Goal: Book appointment/travel/reservation

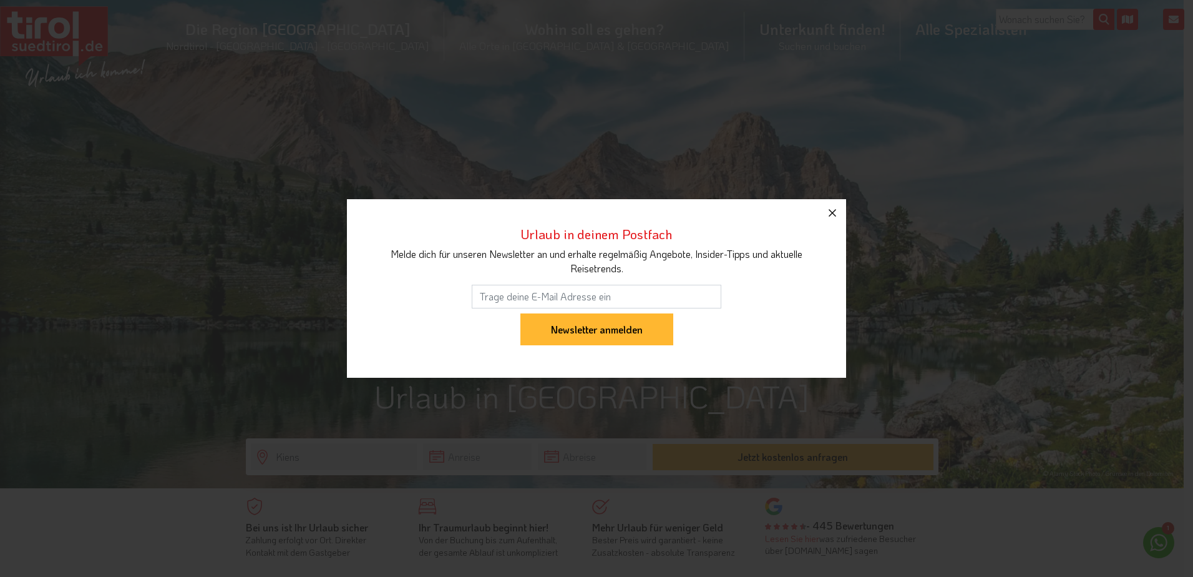
click at [837, 213] on icon "button" at bounding box center [832, 212] width 15 height 15
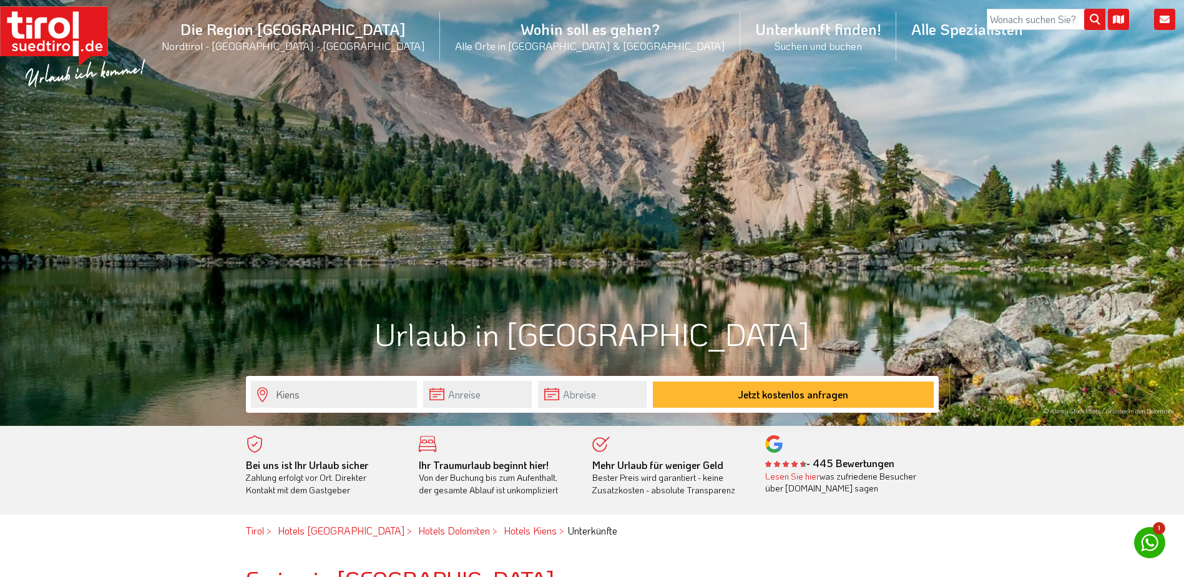
scroll to position [125, 0]
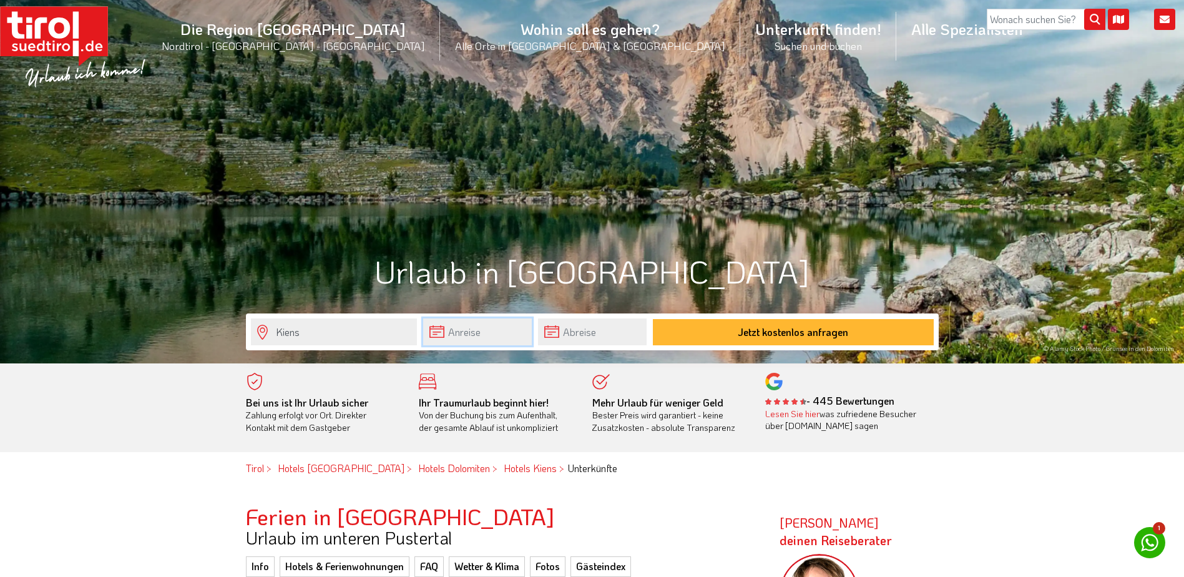
click at [507, 336] on input "text" at bounding box center [477, 331] width 109 height 27
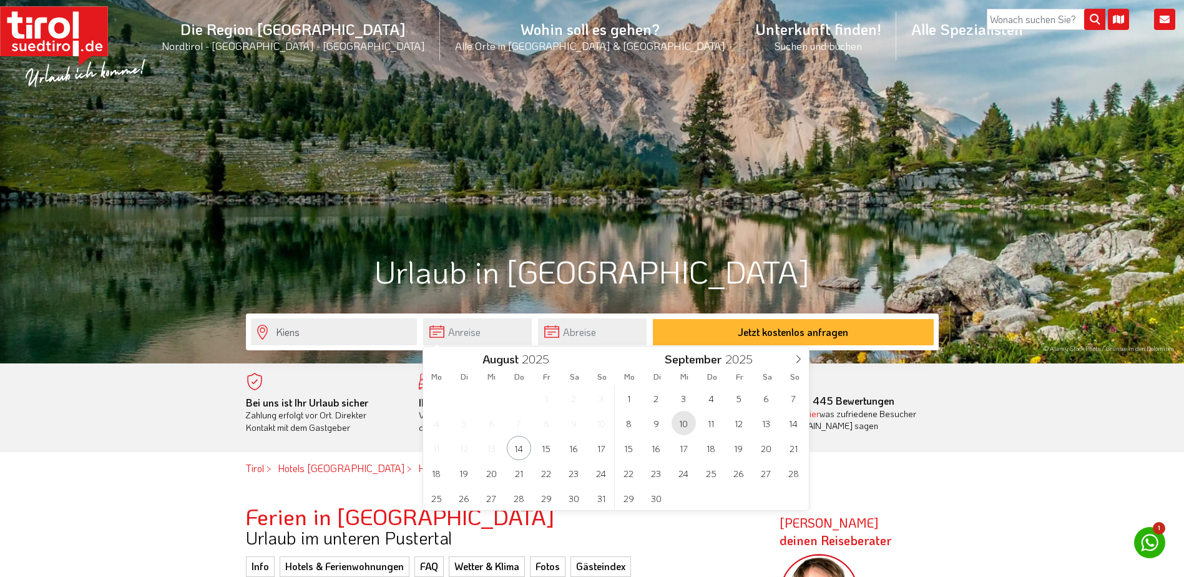
click at [685, 427] on span "10" at bounding box center [683, 423] width 24 height 24
click at [465, 444] on span "16" at bounding box center [464, 448] width 24 height 24
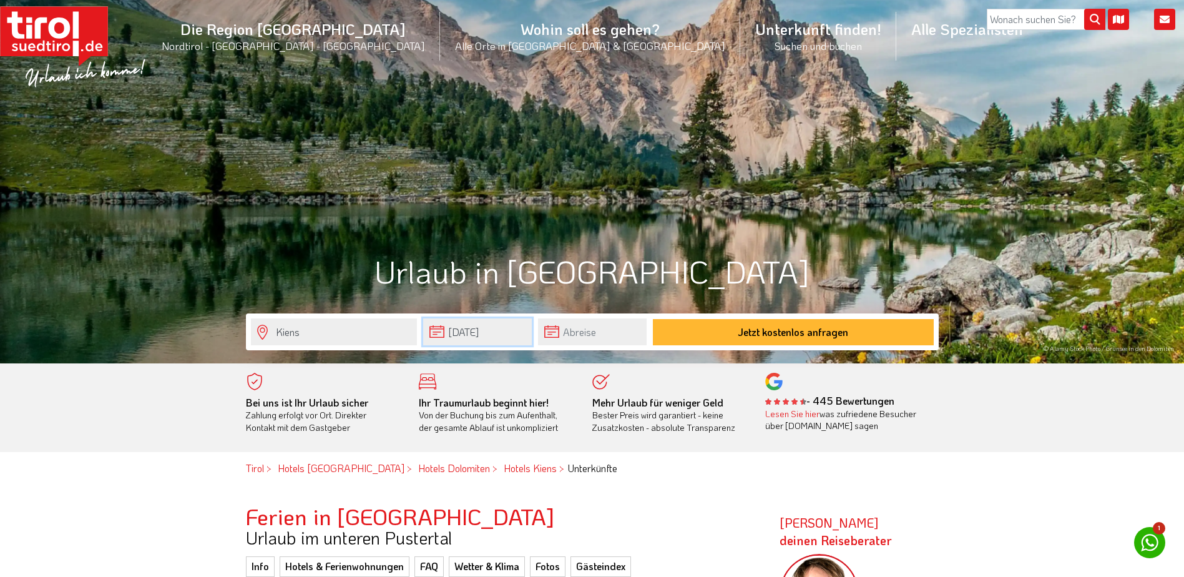
type input "[DATE]"
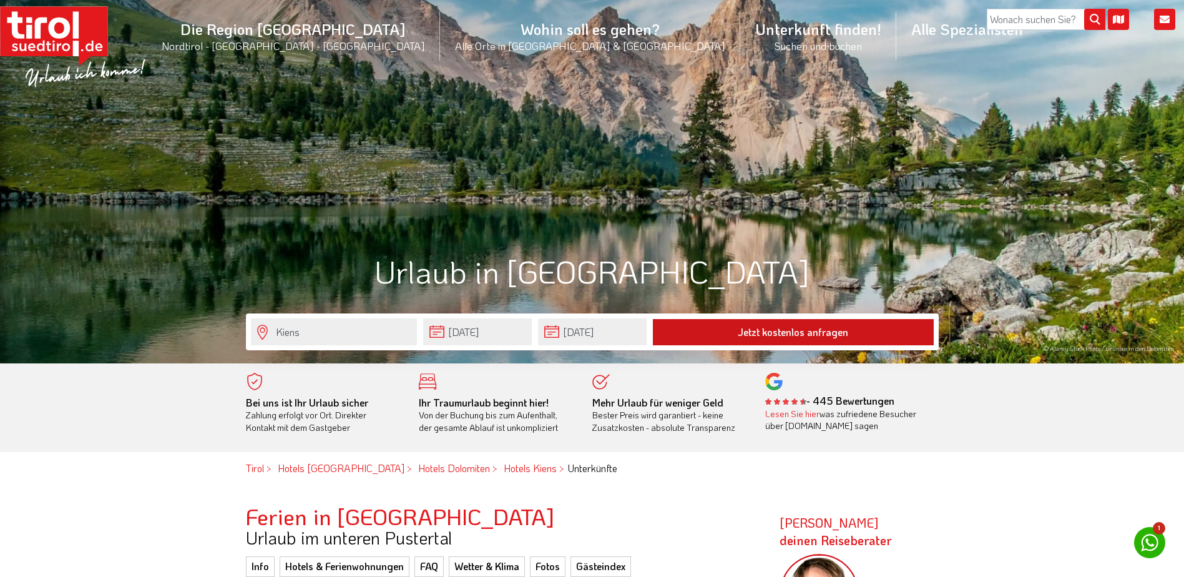
click at [745, 331] on button "Jetzt kostenlos anfragen" at bounding box center [793, 332] width 281 height 26
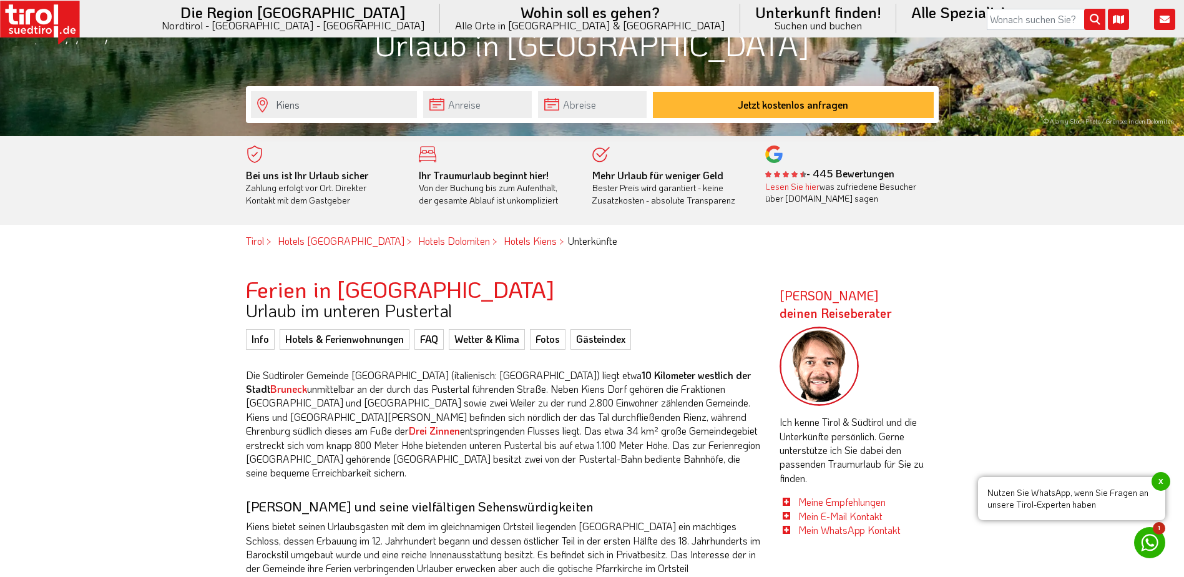
scroll to position [374, 0]
